Goal: Task Accomplishment & Management: Complete application form

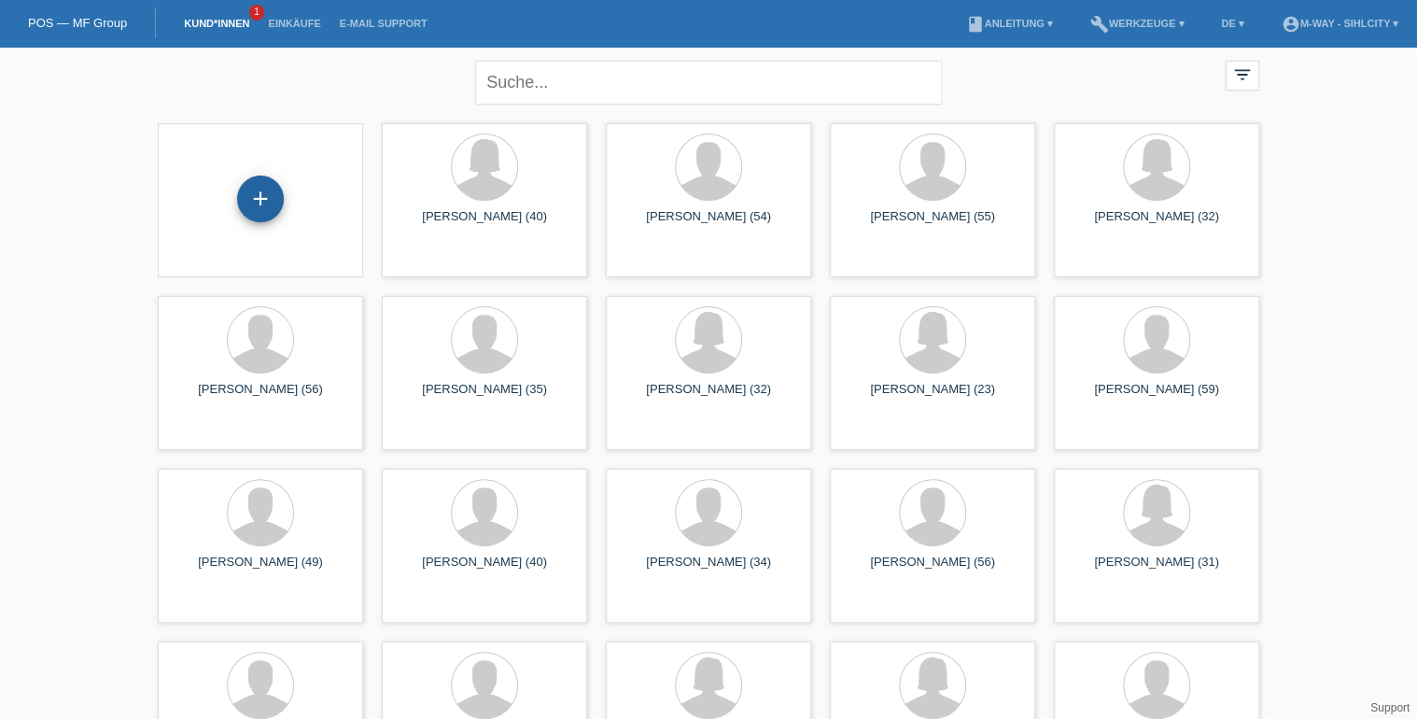
click at [257, 198] on div "+" at bounding box center [260, 198] width 47 height 47
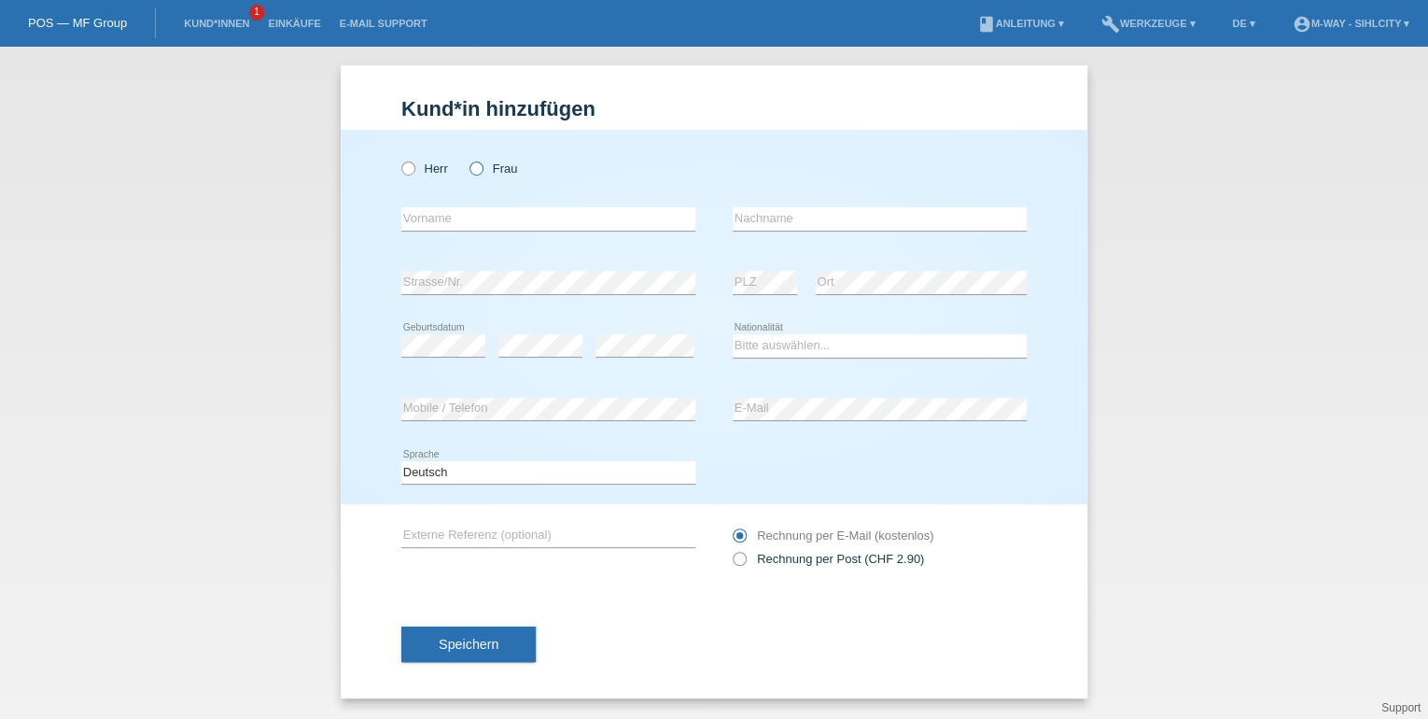
click at [467, 159] on icon at bounding box center [467, 159] width 0 height 0
click at [474, 169] on input "Frau" at bounding box center [475, 167] width 12 height 12
radio input "true"
click at [467, 211] on input "text" at bounding box center [548, 218] width 294 height 23
type input "[PERSON_NAME] [PERSON_NAME]"
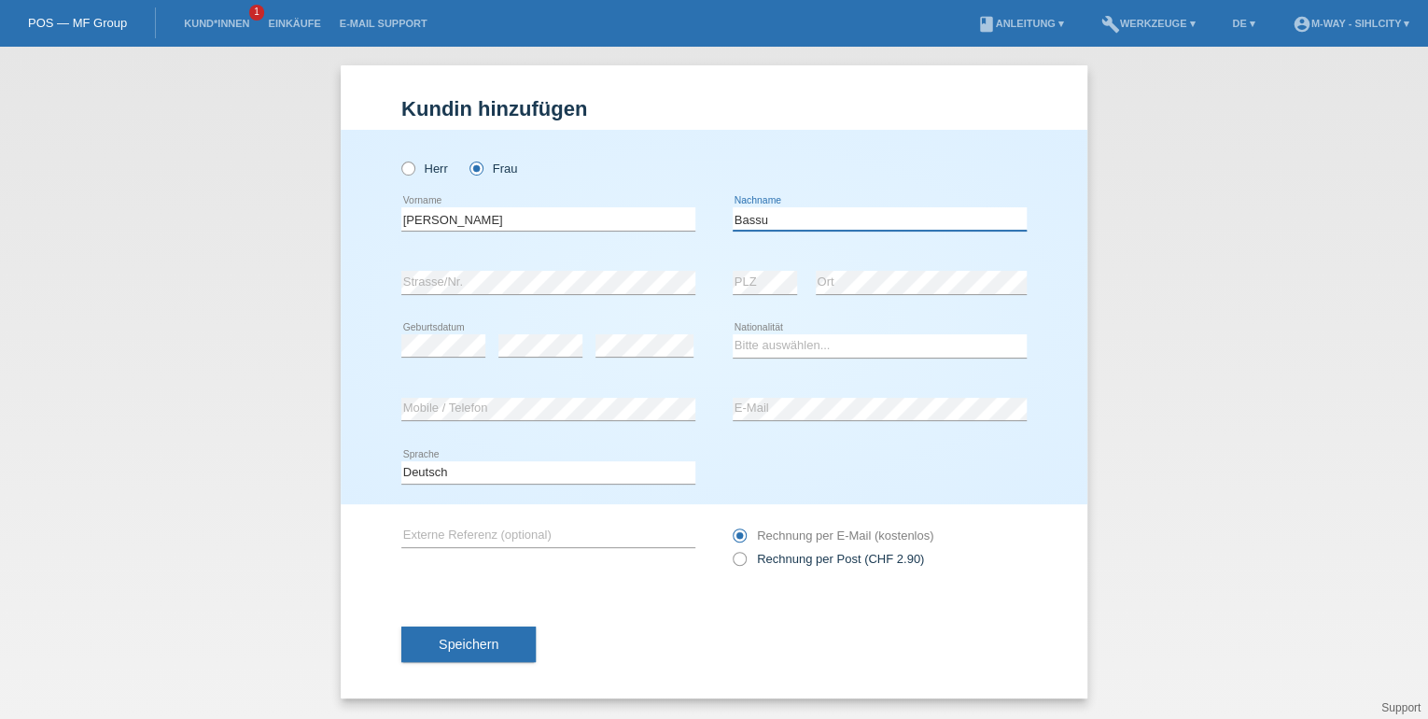
type input "Bassu"
select select "CH"
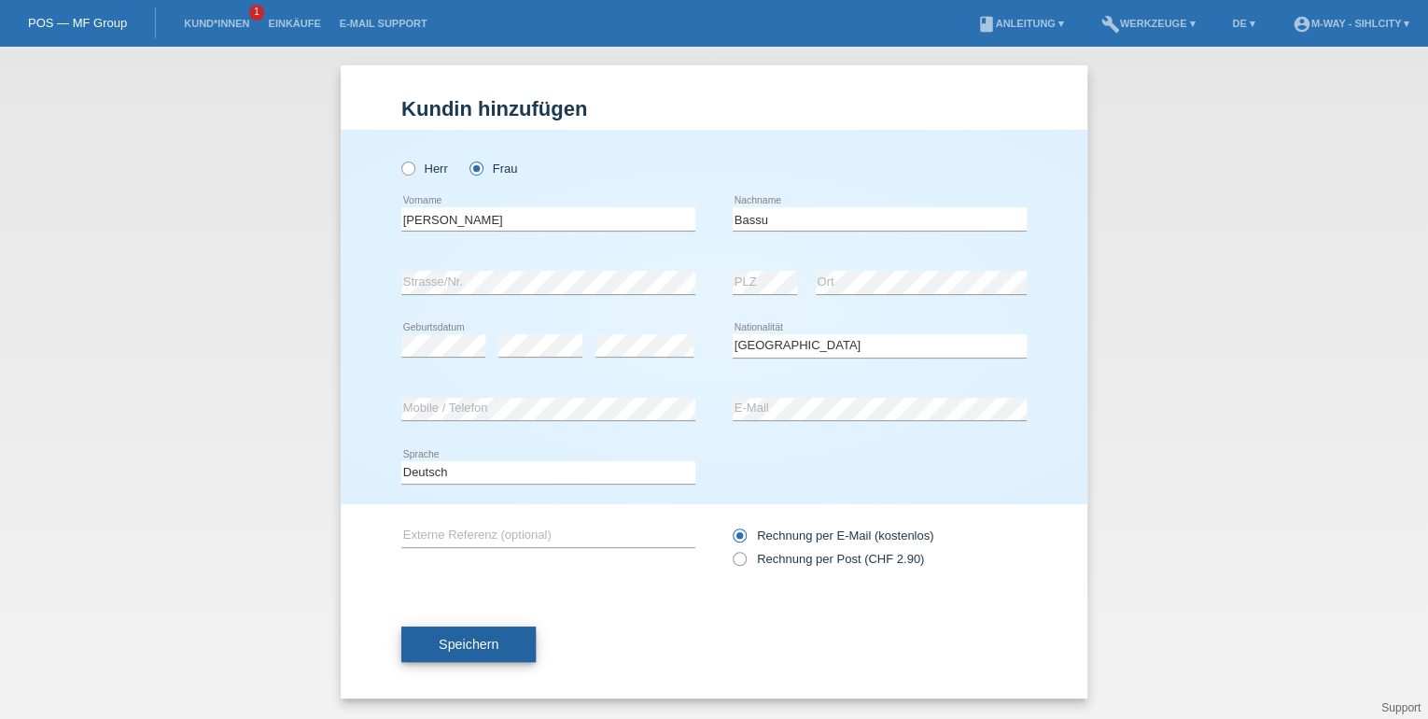
click at [444, 642] on span "Speichern" at bounding box center [469, 644] width 60 height 15
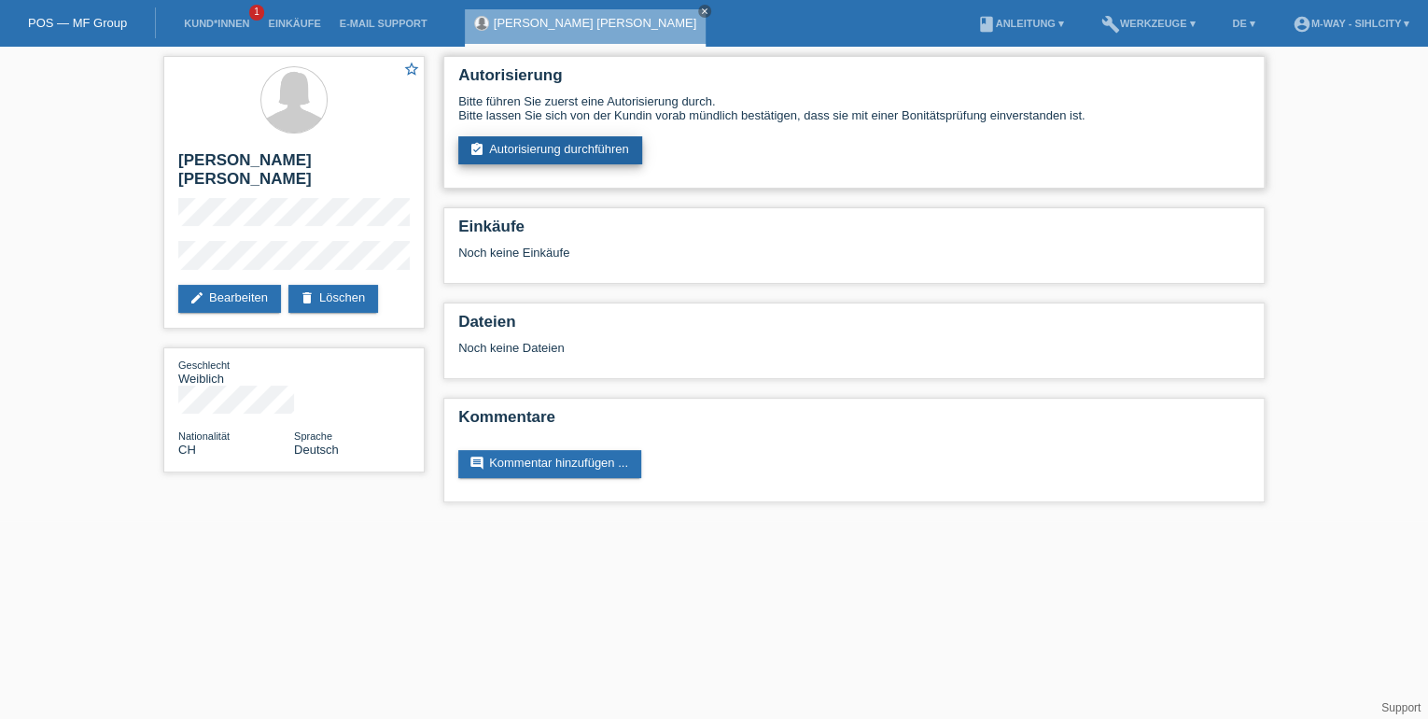
click at [558, 152] on link "assignment_turned_in Autorisierung durchführen" at bounding box center [550, 150] width 184 height 28
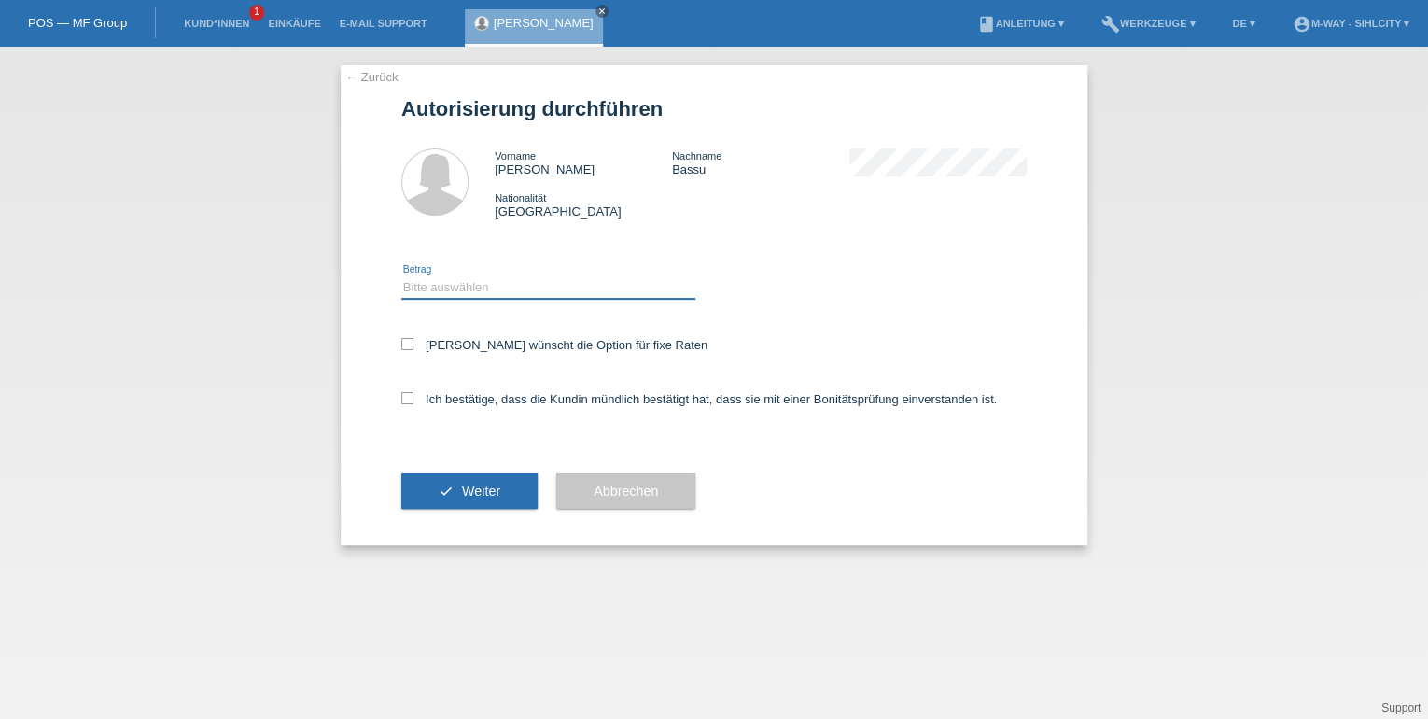
click at [426, 288] on select "Bitte auswählen CHF 1.00 - CHF 499.00 CHF 500.00 - CHF 1'999.00 CHF 2'000.00 - …" at bounding box center [548, 287] width 294 height 22
select select "2"
click at [401, 276] on select "Bitte auswählen CHF 1.00 - CHF 499.00 CHF 500.00 - CHF 1'999.00 CHF 2'000.00 - …" at bounding box center [548, 287] width 294 height 22
click at [405, 399] on icon at bounding box center [407, 398] width 12 height 12
click at [405, 399] on input "Ich bestätige, dass die Kundin mündlich bestätigt hat, dass sie mit einer Bonit…" at bounding box center [407, 398] width 12 height 12
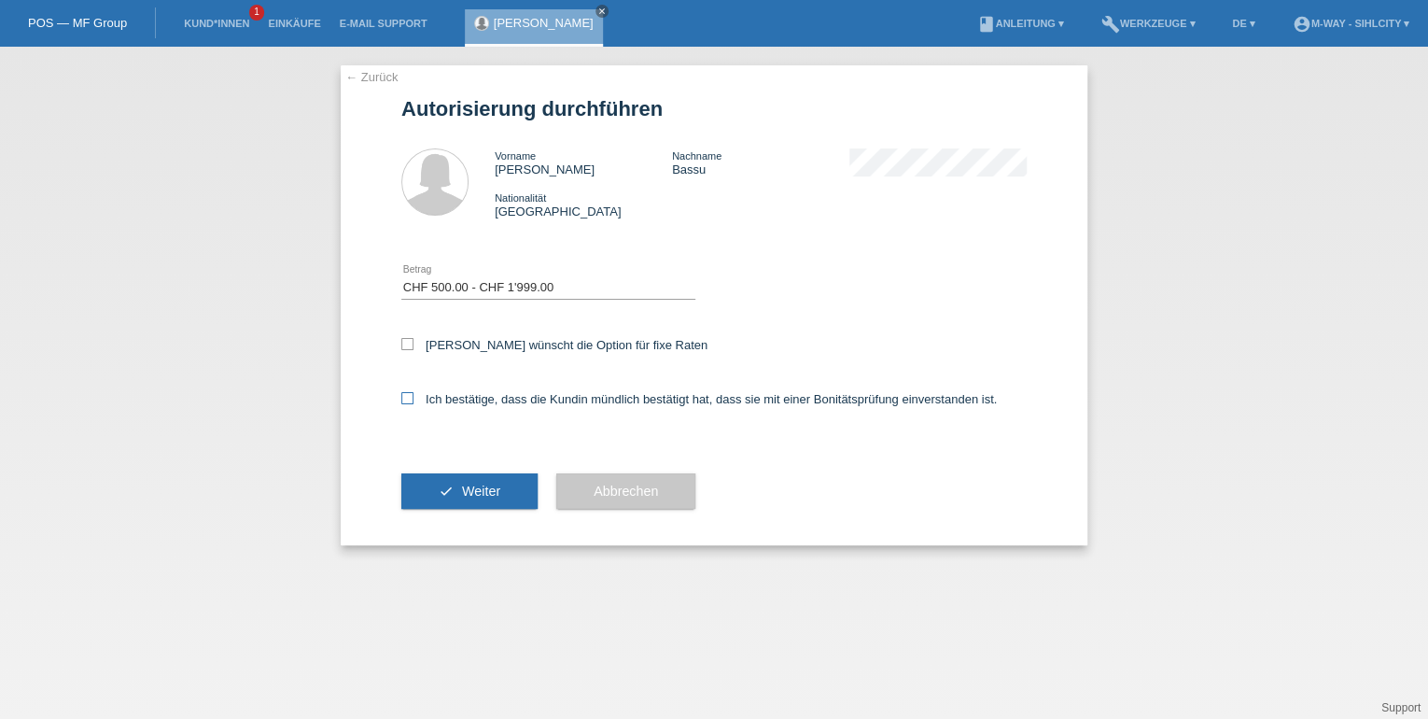
checkbox input "true"
click at [409, 345] on icon at bounding box center [407, 344] width 12 height 12
click at [409, 345] on input "Kundin wünscht die Option für fixe Raten" at bounding box center [407, 344] width 12 height 12
checkbox input "true"
click at [458, 485] on button "check Weiter" at bounding box center [469, 490] width 136 height 35
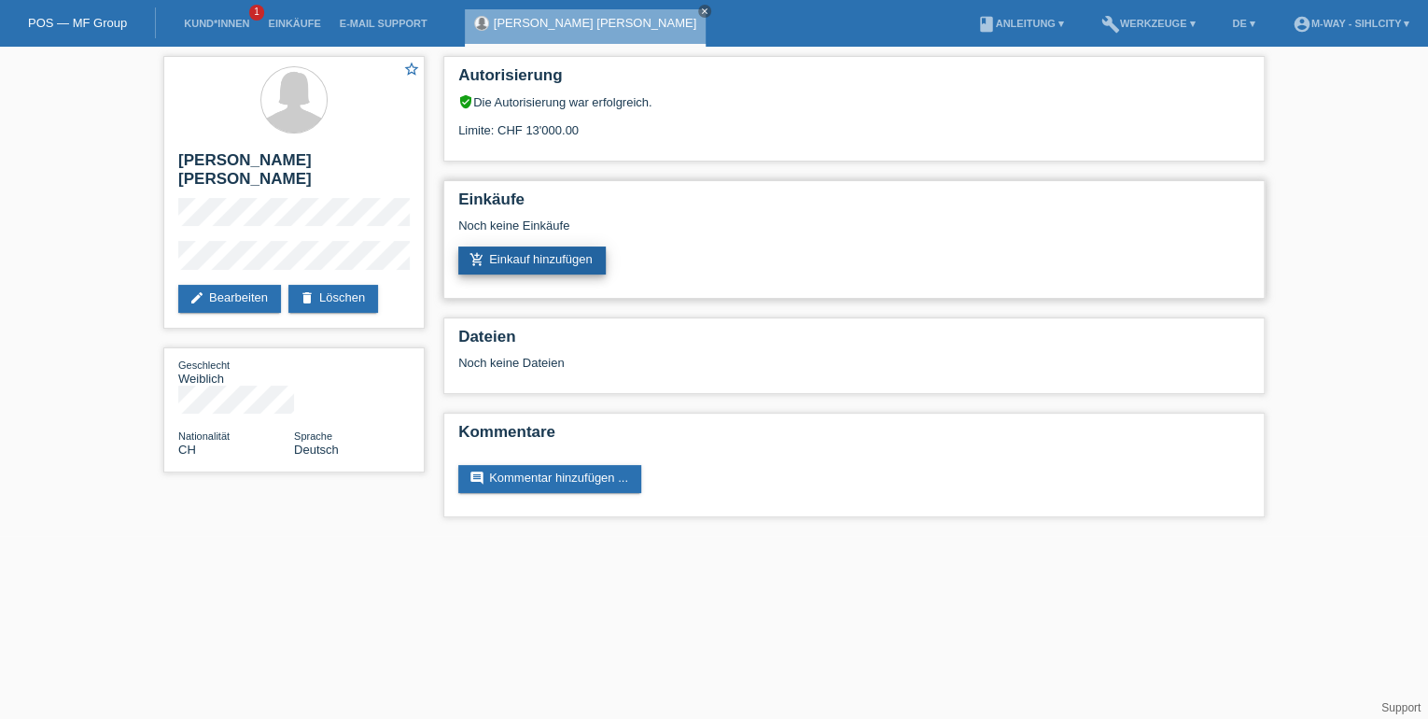
click at [536, 264] on link "add_shopping_cart Einkauf hinzufügen" at bounding box center [531, 260] width 147 height 28
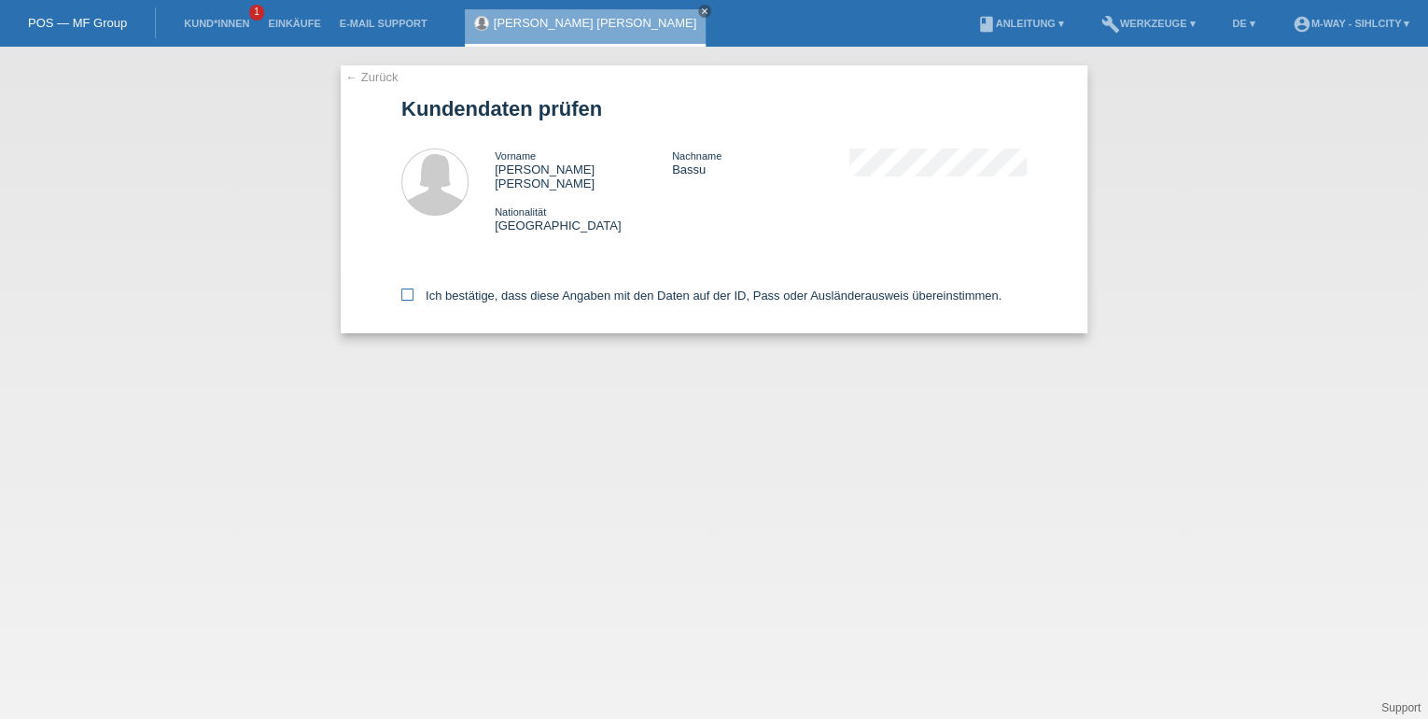
click at [402, 288] on icon at bounding box center [407, 294] width 12 height 12
click at [402, 288] on input "Ich bestätige, dass diese Angaben mit den Daten auf der ID, Pass oder Ausländer…" at bounding box center [407, 294] width 12 height 12
checkbox input "true"
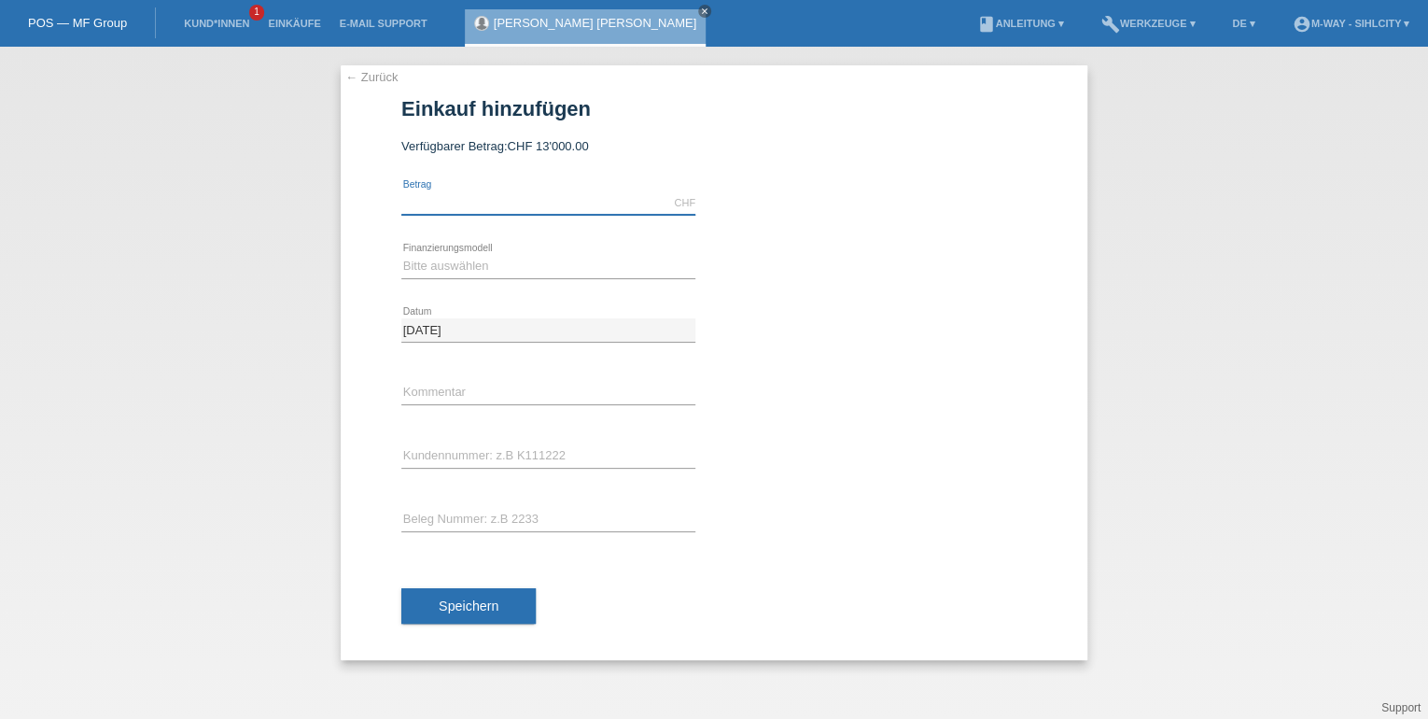
click at [485, 199] on input "text" at bounding box center [548, 202] width 294 height 23
click at [485, 196] on input "text" at bounding box center [548, 202] width 294 height 23
click at [419, 261] on select "Bitte auswählen Fixe Raten Kauf auf Rechnung mit Teilzahlungsoption" at bounding box center [548, 266] width 294 height 22
select select "77"
click at [401, 255] on select "Bitte auswählen Fixe Raten Kauf auf Rechnung mit Teilzahlungsoption" at bounding box center [548, 266] width 294 height 22
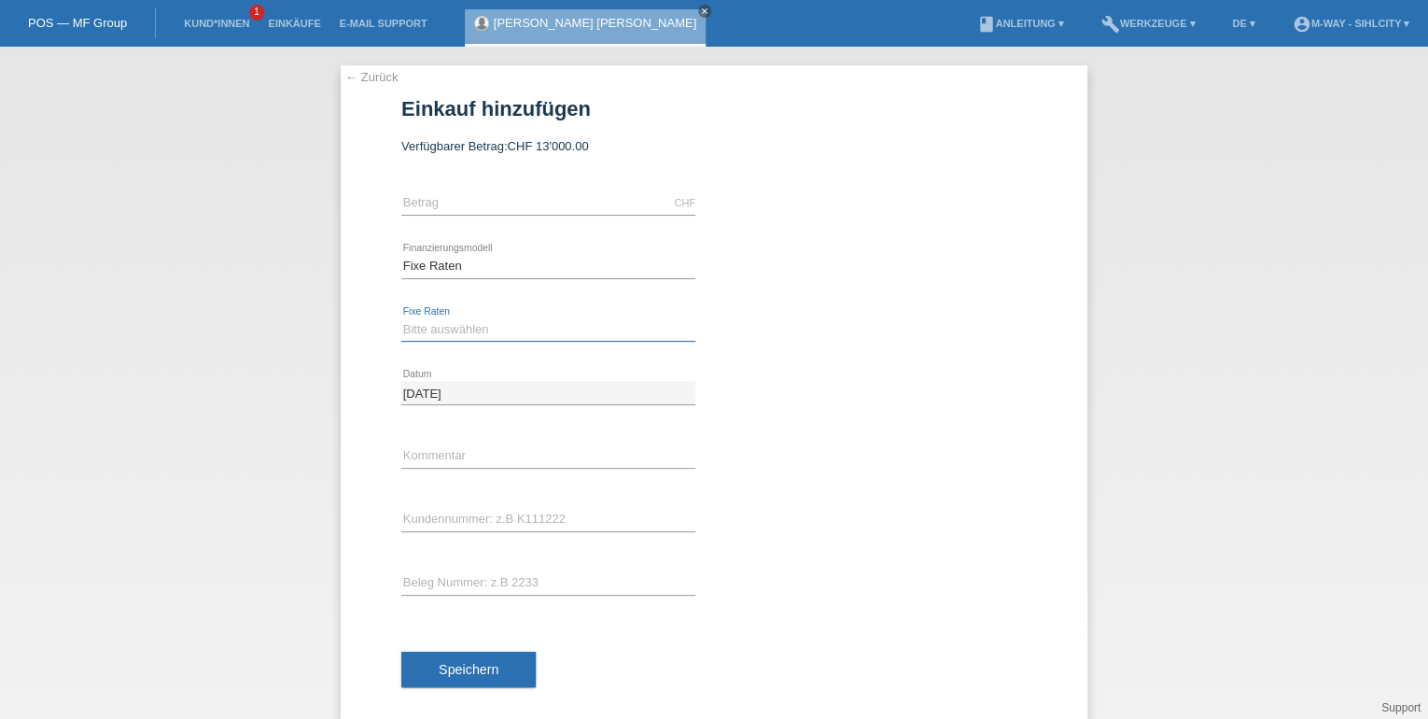
click at [463, 327] on select "Bitte auswählen 4 Raten 5 Raten 6 Raten 7 Raten 8 Raten 9 Raten 10 Raten 11 Rat…" at bounding box center [548, 329] width 294 height 22
select select "172"
click at [401, 318] on select "Bitte auswählen 4 Raten 5 Raten 6 Raten 7 Raten 8 Raten 9 Raten 10 Raten 11 Rat…" at bounding box center [548, 329] width 294 height 22
click at [571, 197] on input "text" at bounding box center [548, 202] width 294 height 23
type input "1643.90"
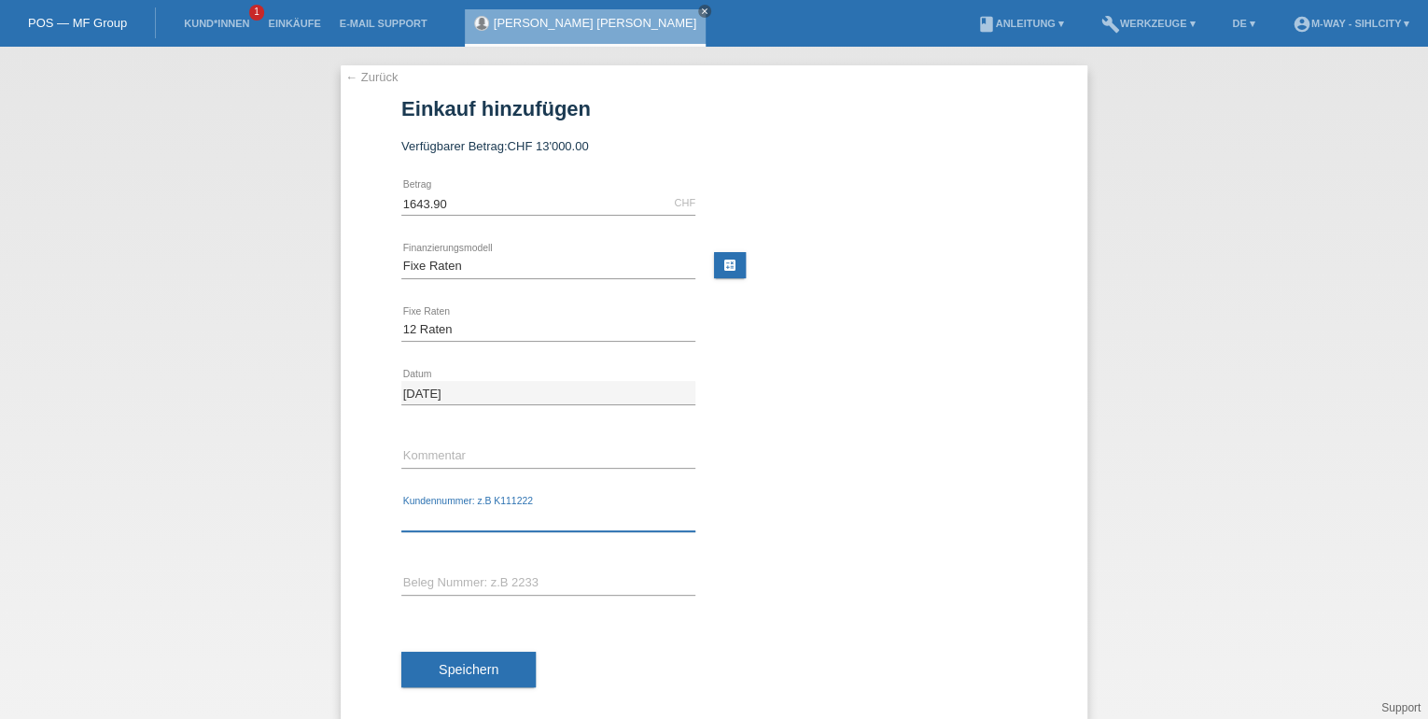
click at [526, 519] on input "text" at bounding box center [548, 519] width 294 height 23
type input "K470651"
click at [416, 203] on input "1643.90" at bounding box center [548, 202] width 294 height 23
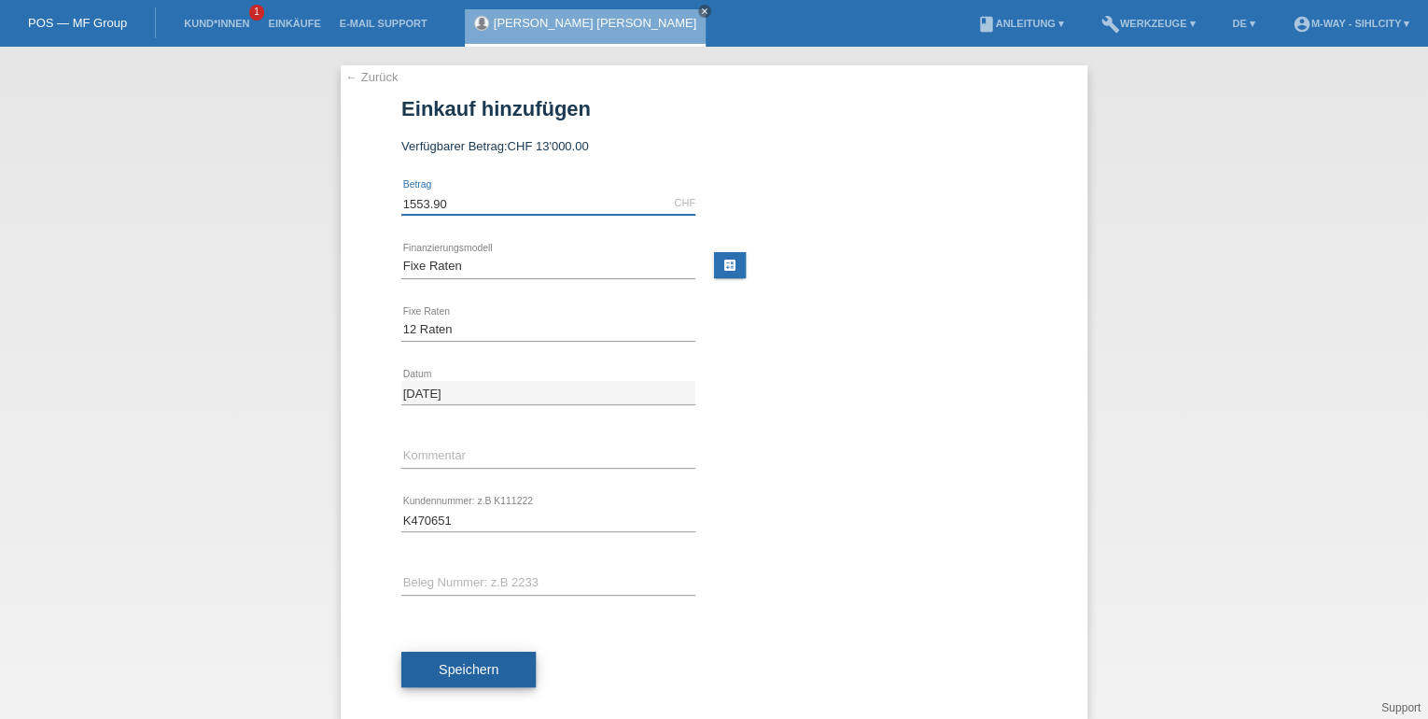
type input "1553.90"
click at [469, 673] on span "Speichern" at bounding box center [469, 669] width 60 height 15
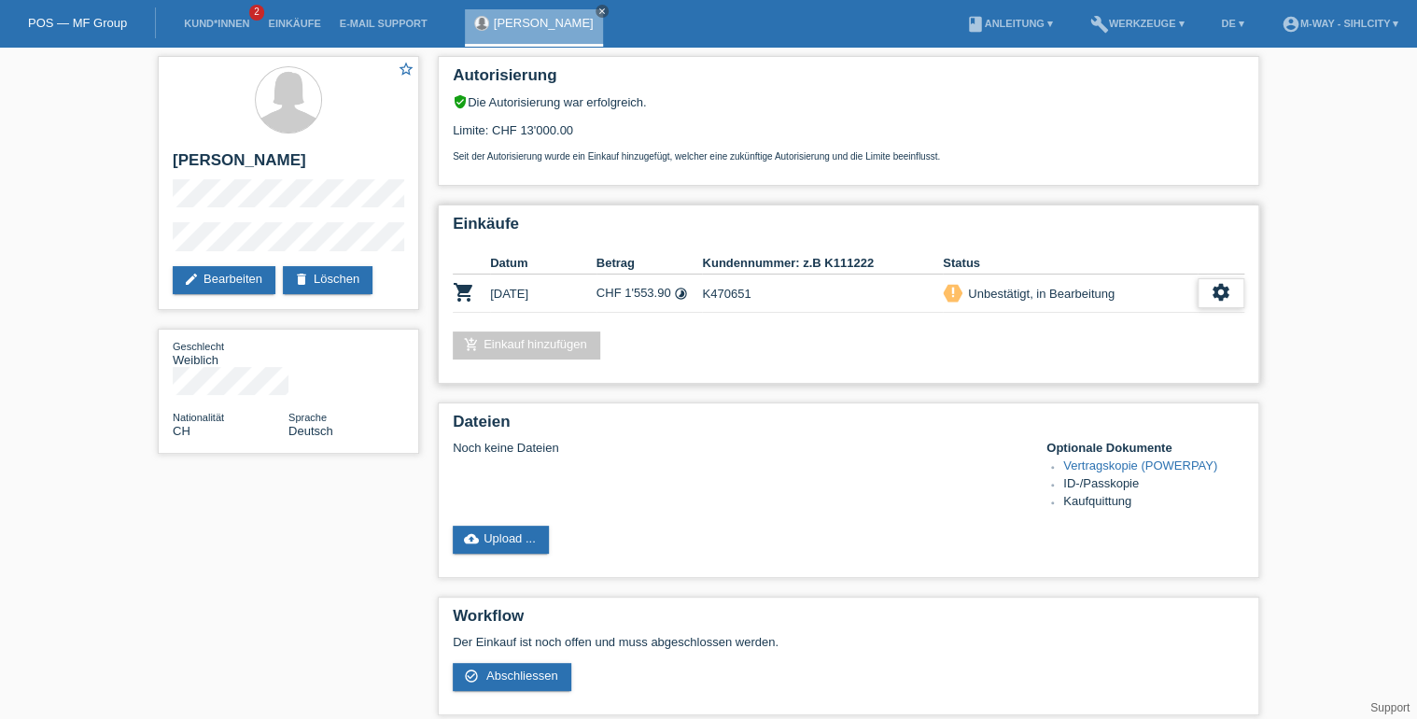
click at [1219, 289] on icon "settings" at bounding box center [1221, 292] width 21 height 21
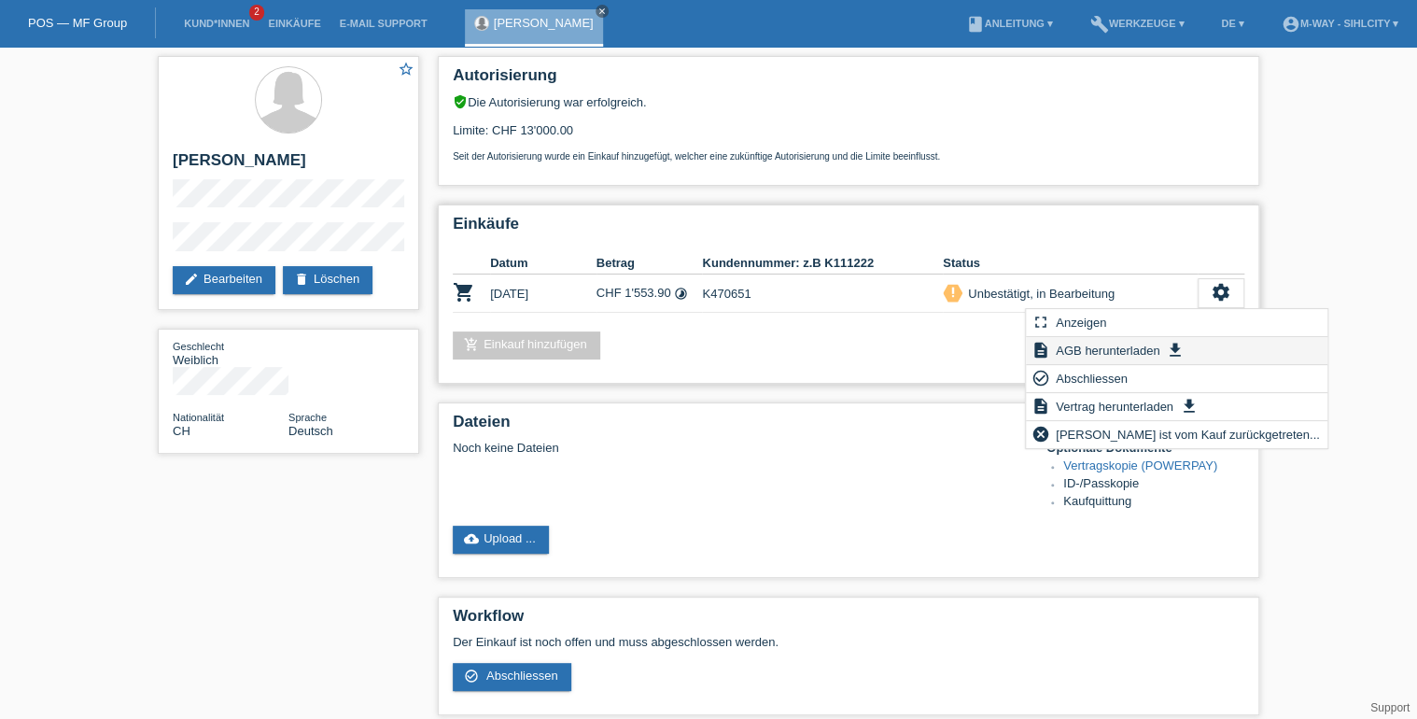
drag, startPoint x: 1219, startPoint y: 289, endPoint x: 1144, endPoint y: 351, distance: 96.8
click at [1144, 351] on span "AGB herunterladen" at bounding box center [1107, 350] width 109 height 22
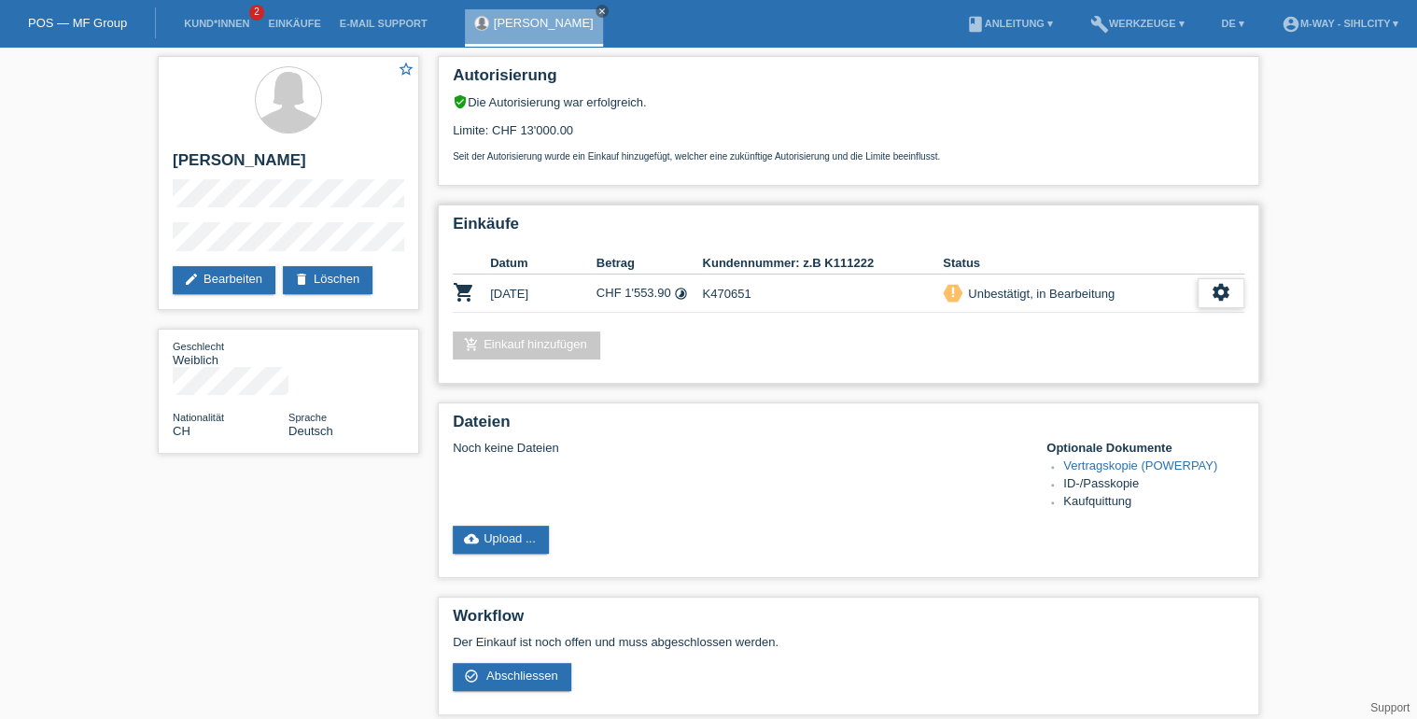
click at [1218, 292] on icon "settings" at bounding box center [1221, 292] width 21 height 21
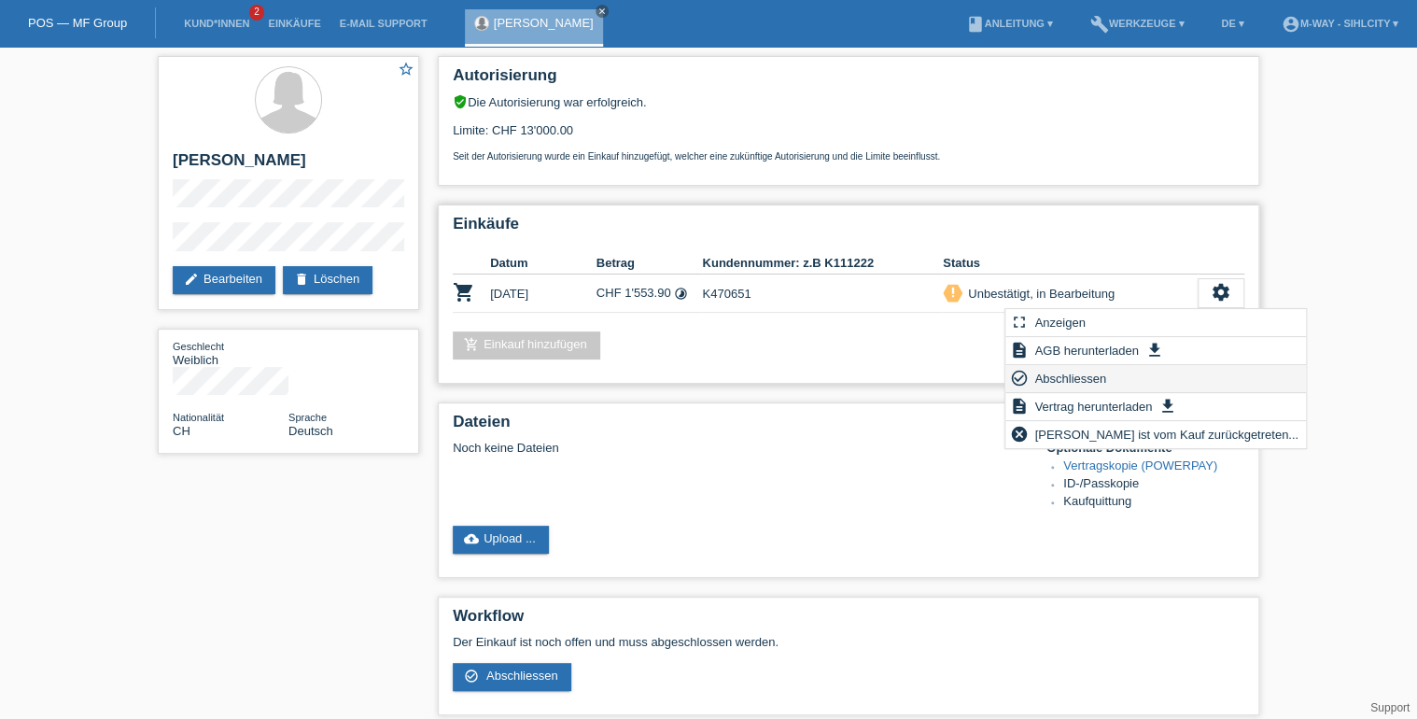
click at [1082, 378] on span "Abschliessen" at bounding box center [1069, 378] width 77 height 22
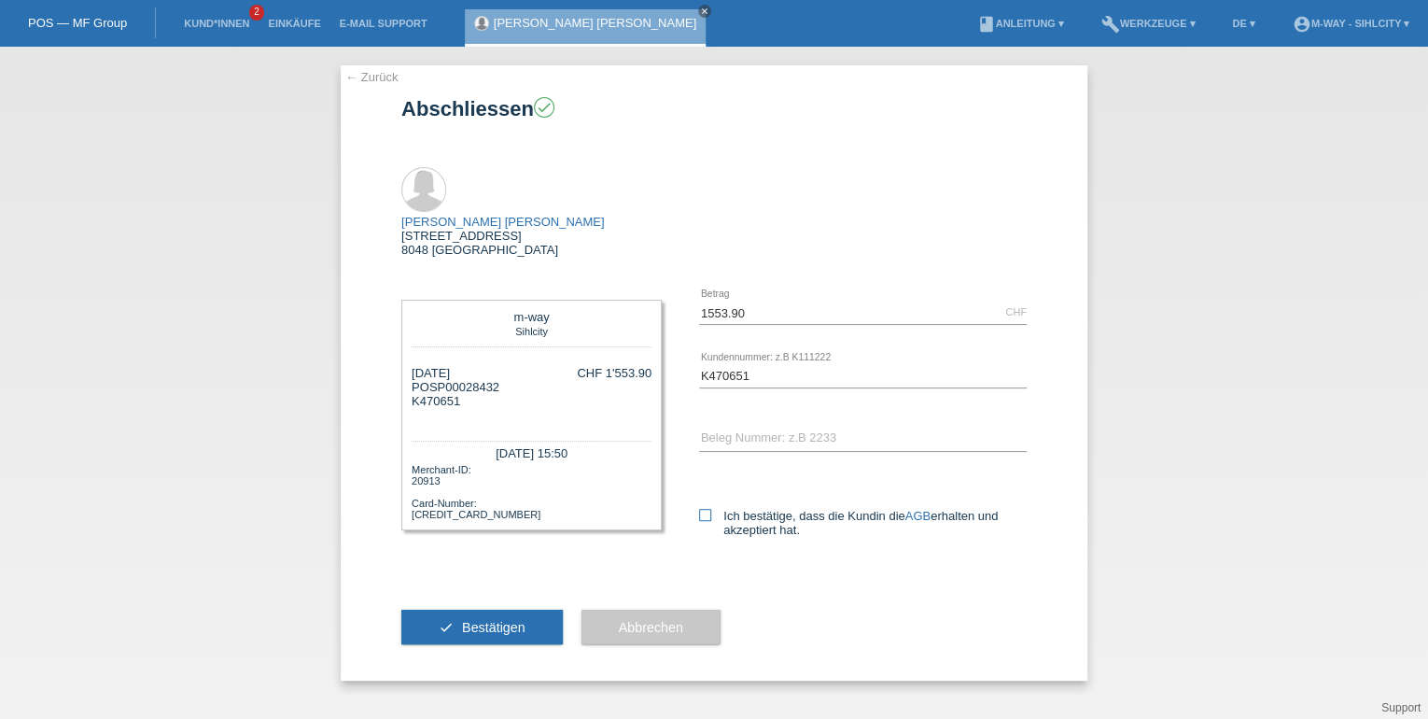
click at [703, 509] on icon at bounding box center [705, 515] width 12 height 12
click at [703, 509] on input "Ich bestätige, dass die Kundin die AGB erhalten und akzeptiert hat." at bounding box center [705, 515] width 12 height 12
checkbox input "true"
click at [515, 620] on span "Bestätigen" at bounding box center [493, 627] width 63 height 15
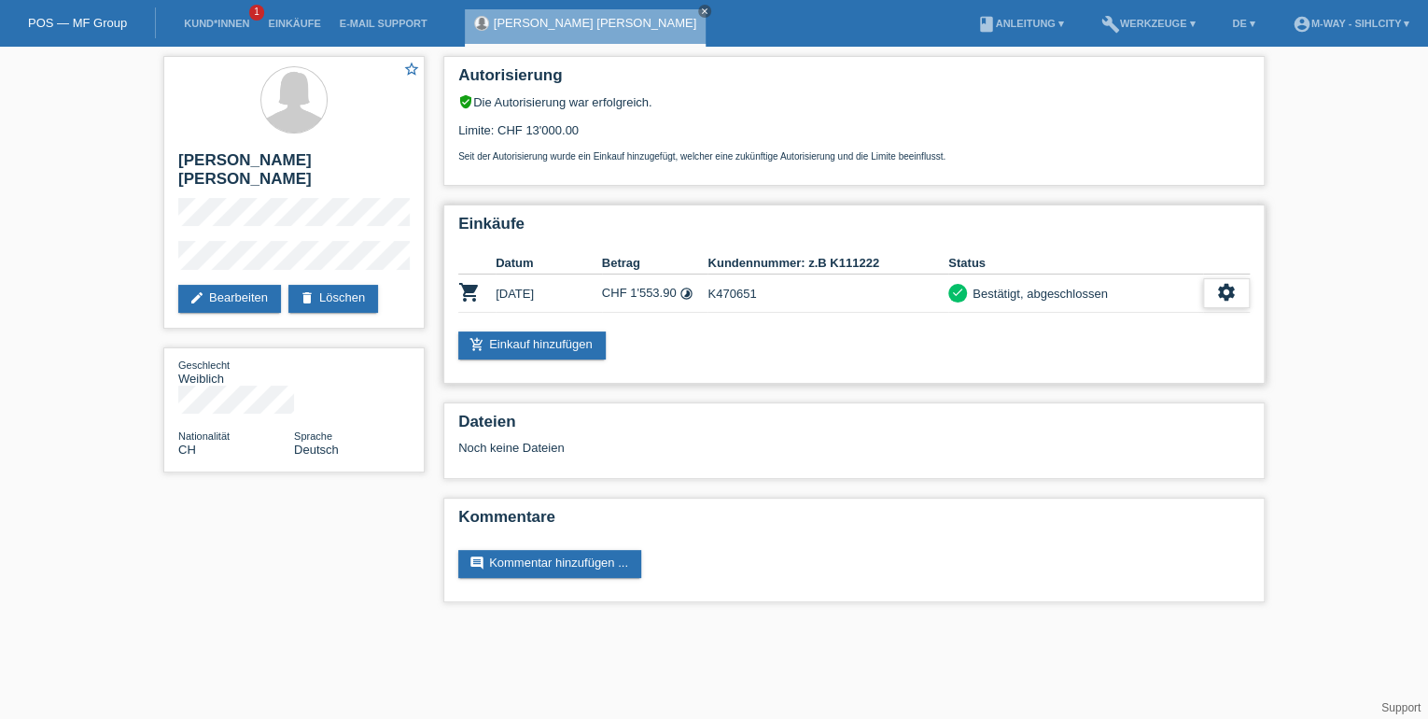
click at [1218, 292] on icon "settings" at bounding box center [1226, 292] width 21 height 21
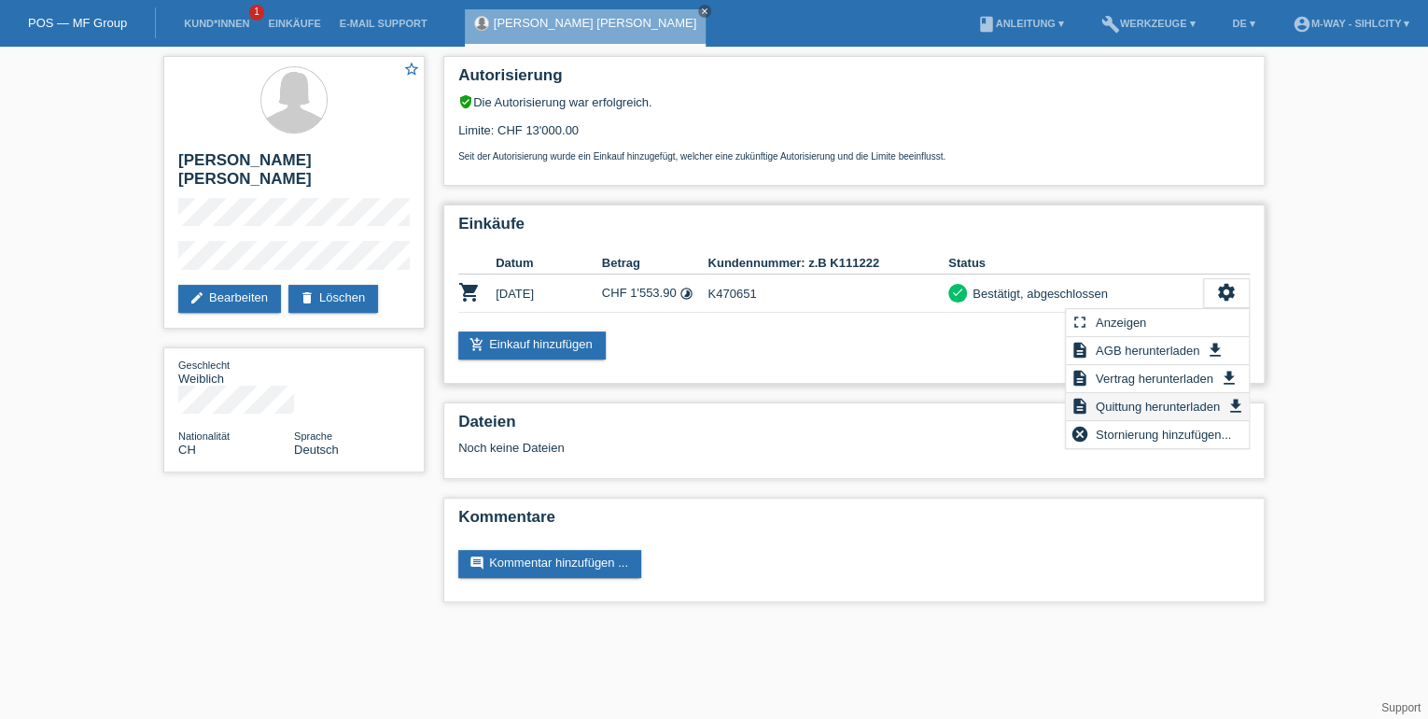
click at [1134, 405] on span "Quittung herunterladen" at bounding box center [1158, 406] width 130 height 22
